Goal: Transaction & Acquisition: Download file/media

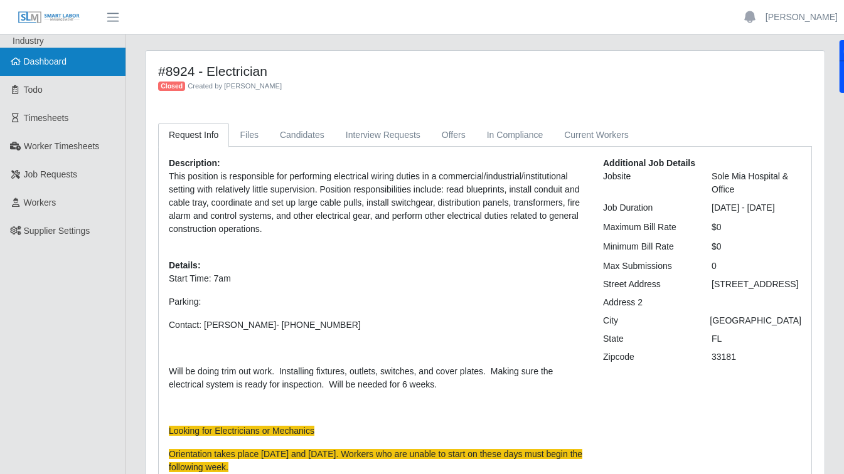
click at [68, 61] on link "Dashboard" at bounding box center [62, 62] width 125 height 28
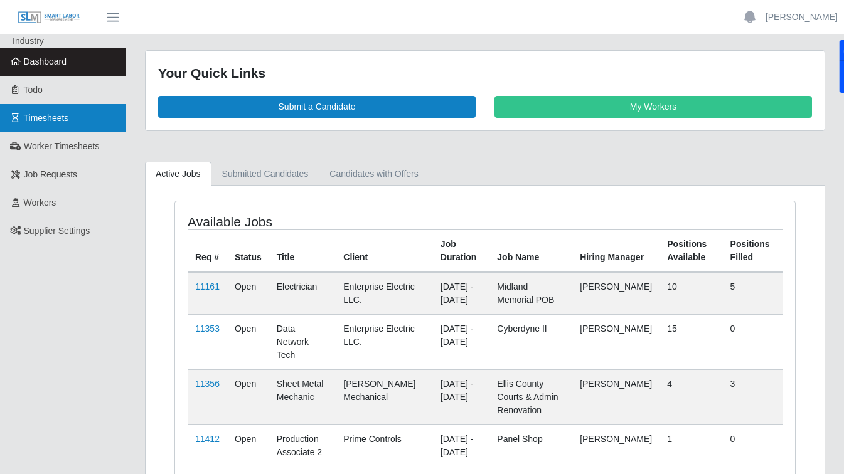
click at [55, 119] on span "Timesheets" at bounding box center [46, 118] width 45 height 10
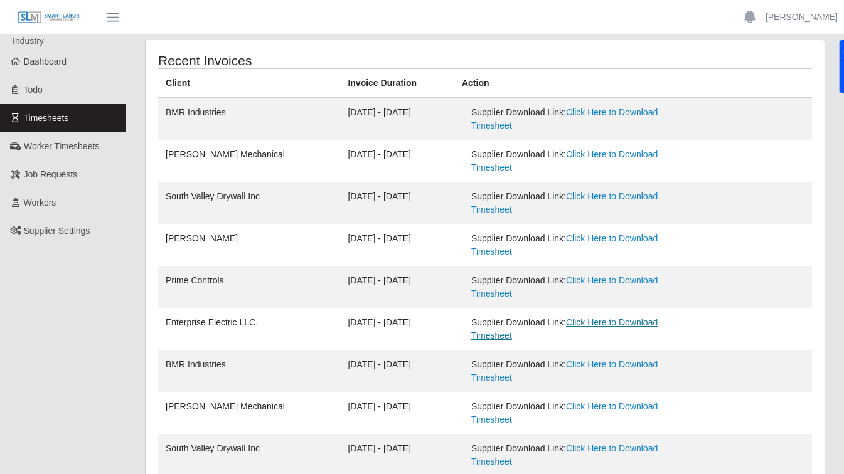
click at [611, 321] on link "Click Here to Download Timesheet" at bounding box center [564, 329] width 186 height 23
